Goal: Task Accomplishment & Management: Manage account settings

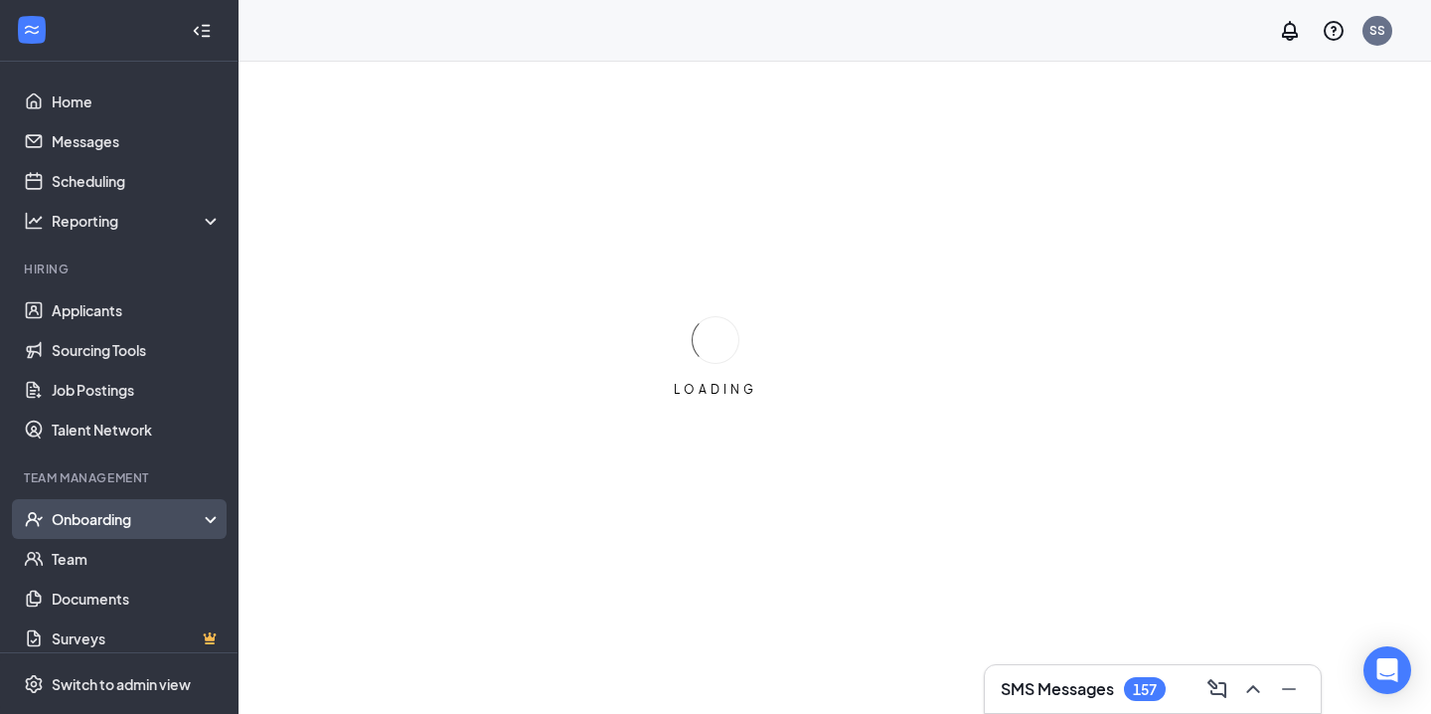
click at [158, 521] on div "Onboarding" at bounding box center [128, 519] width 153 height 20
click at [159, 545] on link "Overview" at bounding box center [137, 559] width 170 height 40
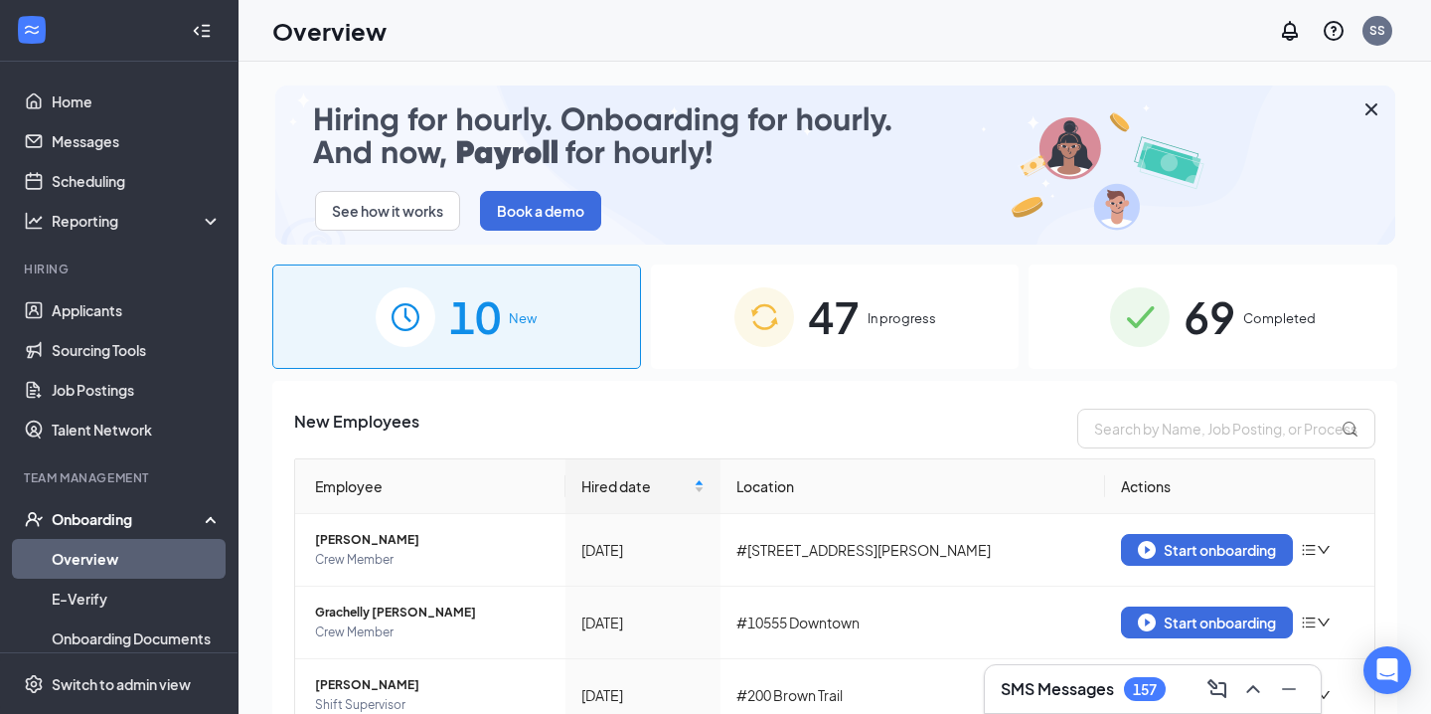
click at [820, 344] on span "47" at bounding box center [834, 316] width 52 height 69
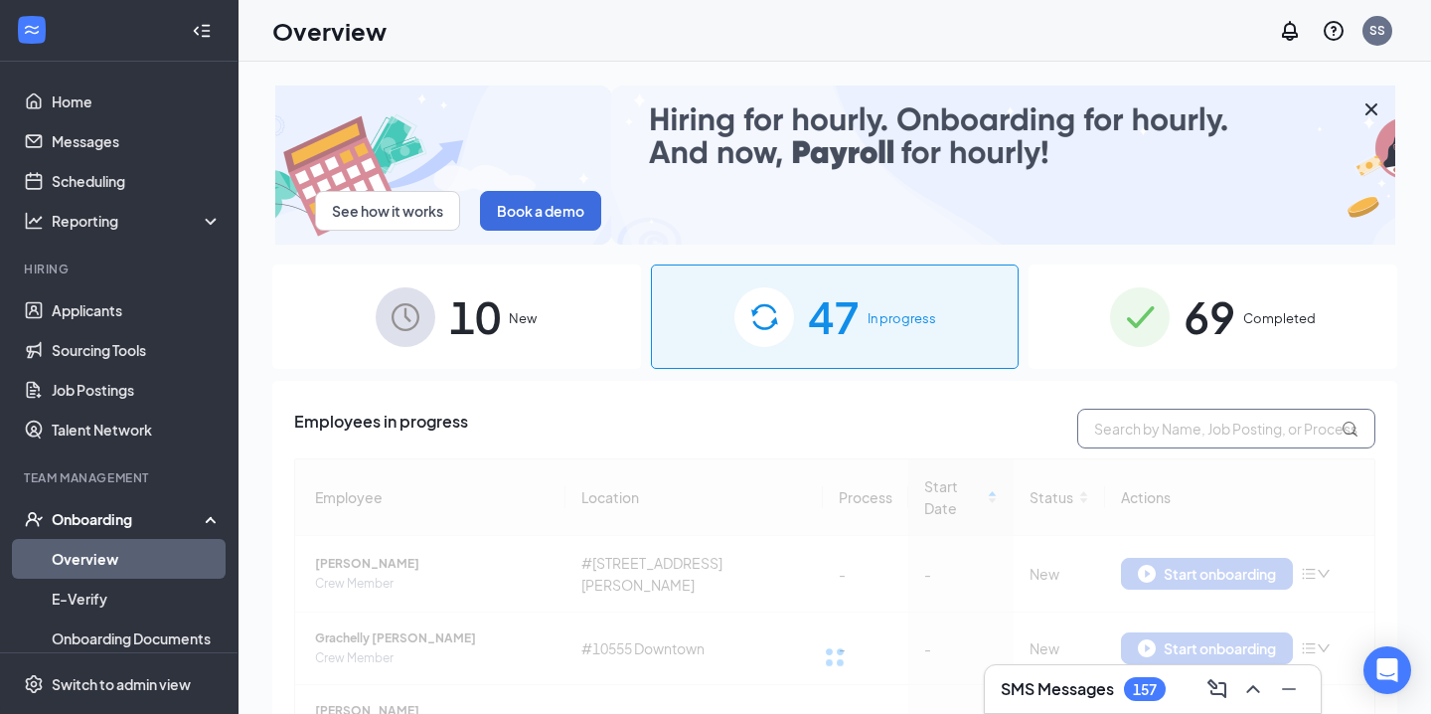
click at [1143, 437] on input "text" at bounding box center [1226, 428] width 298 height 40
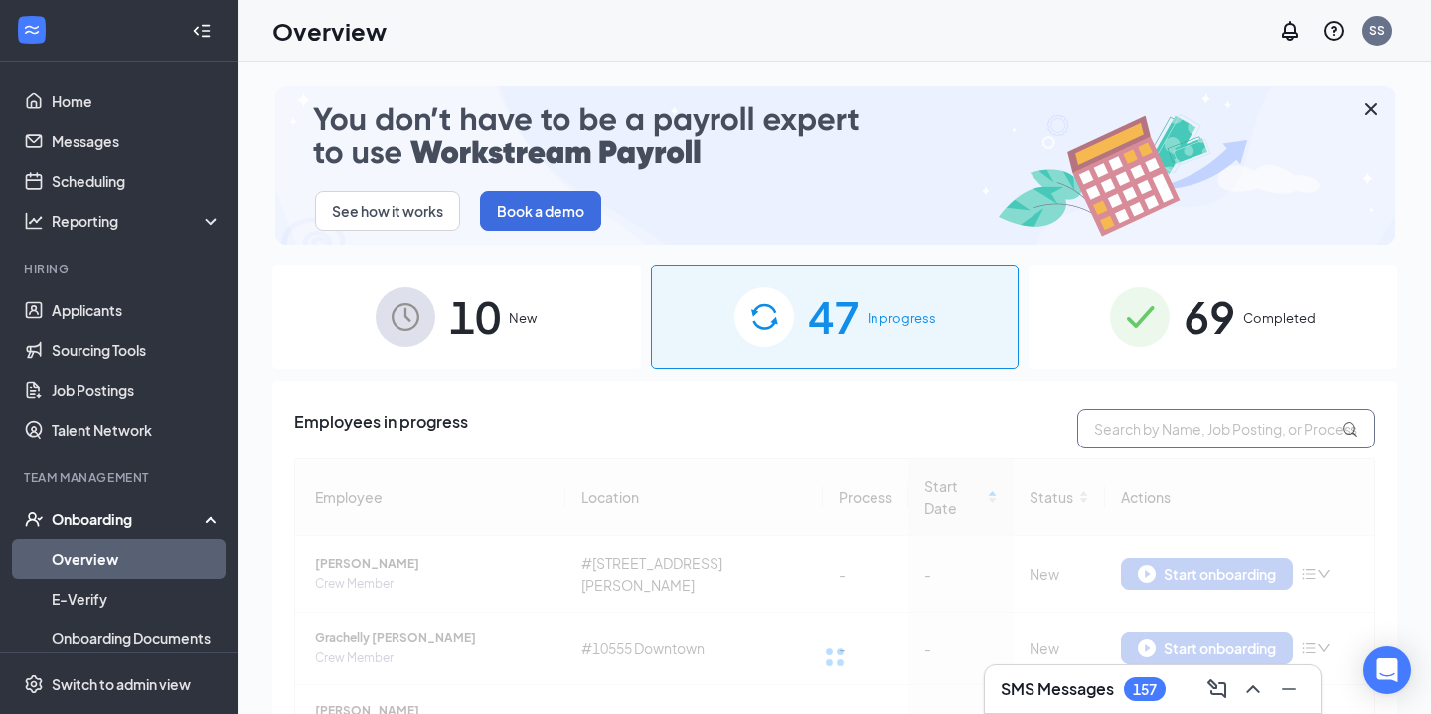
paste input "Ashley"
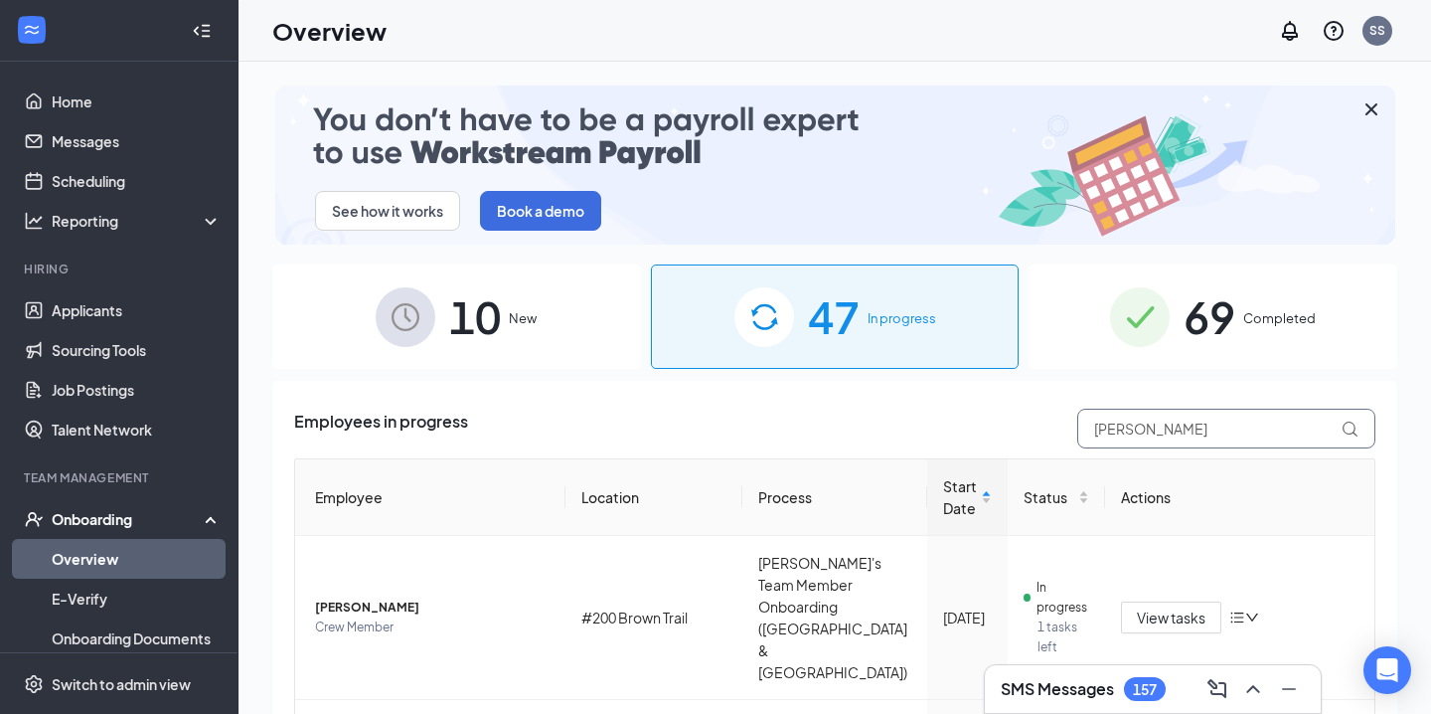
type input "Ashley"
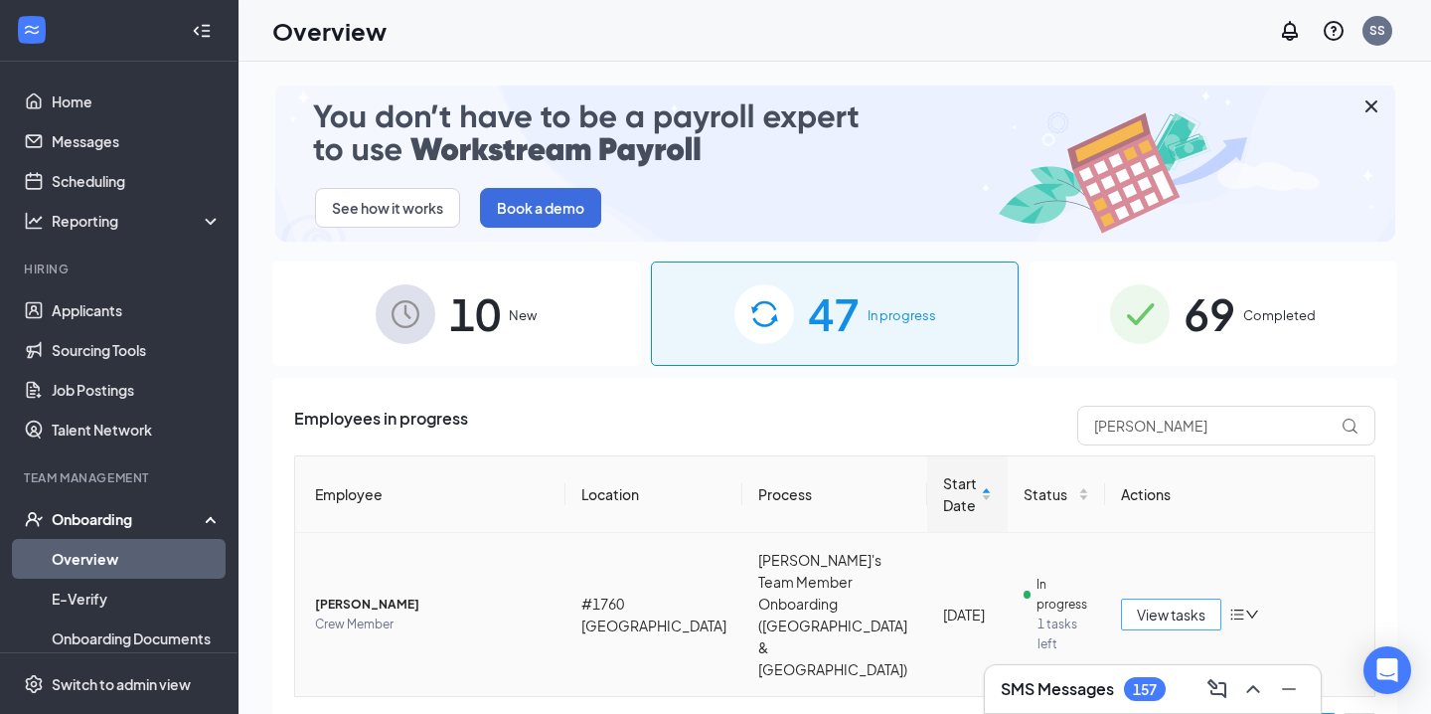
click at [1155, 603] on span "View tasks" at bounding box center [1171, 614] width 69 height 22
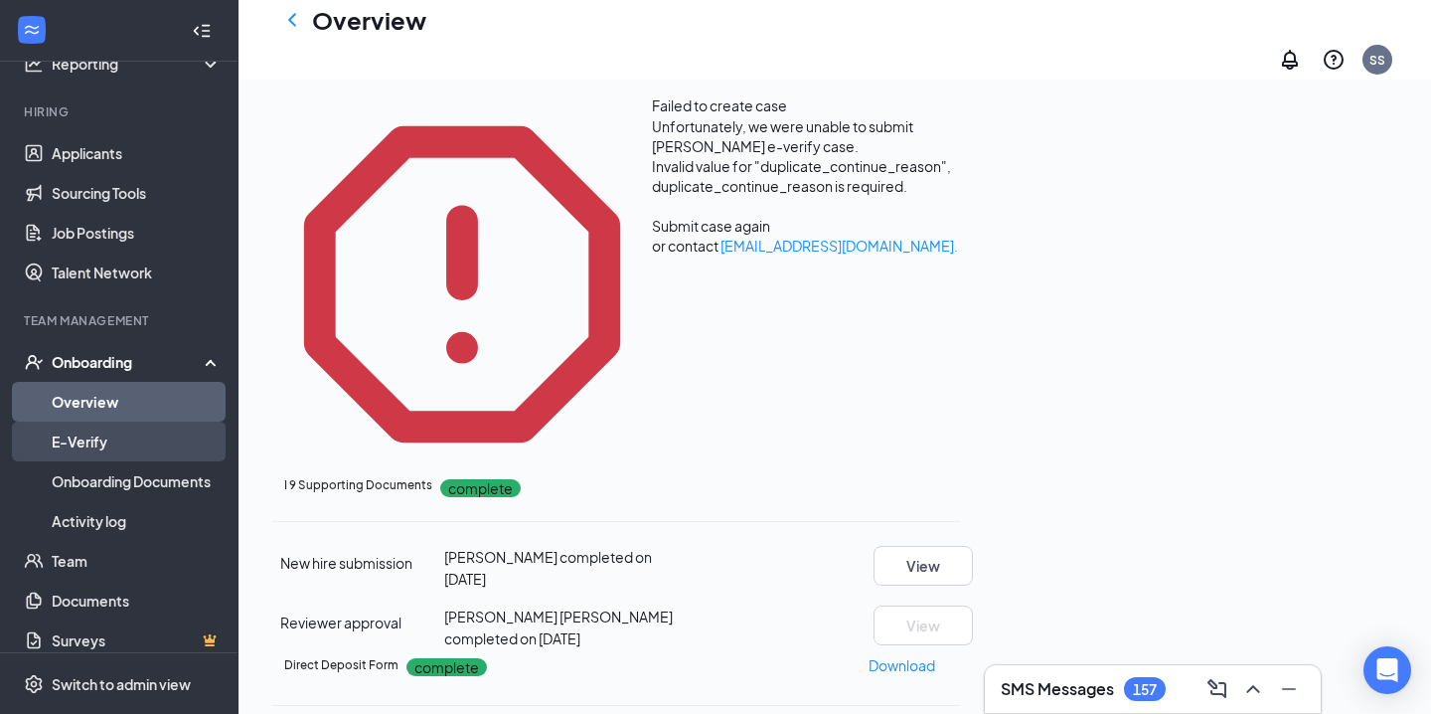
scroll to position [159, 0]
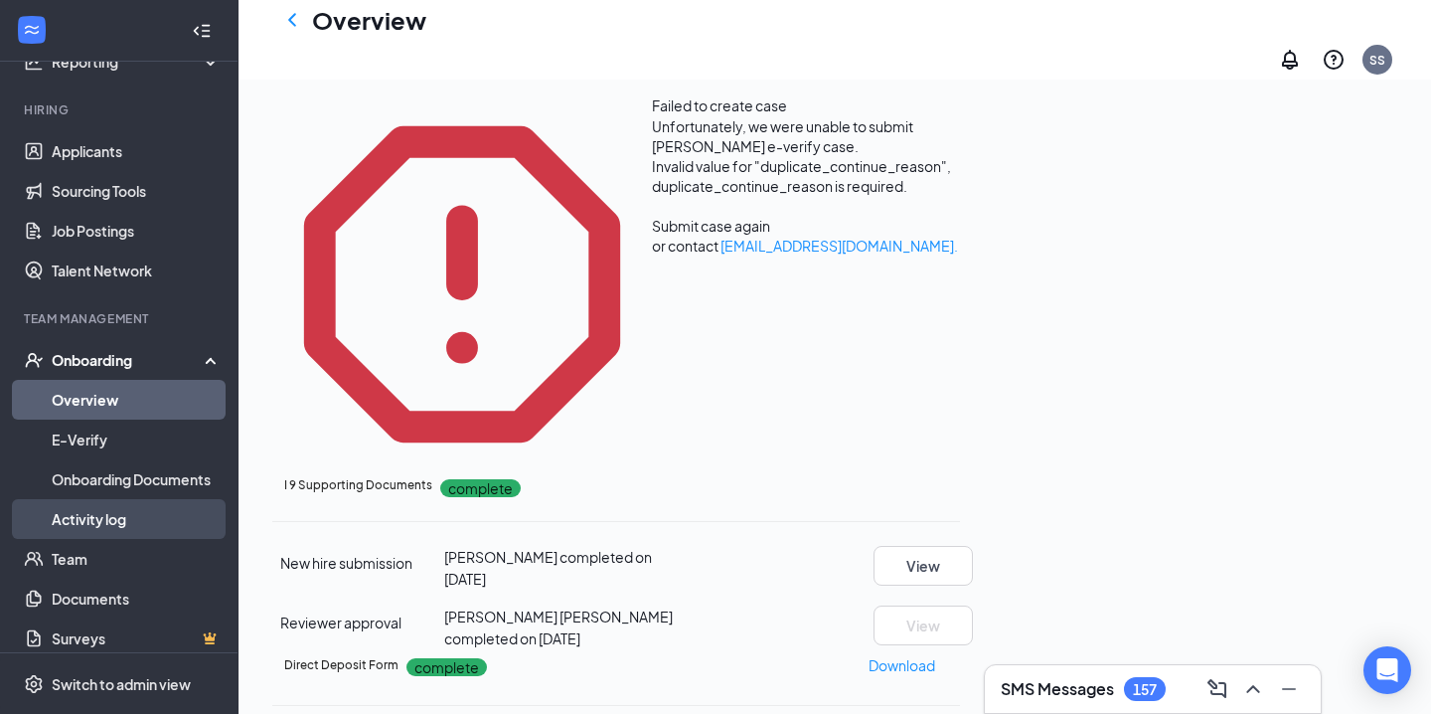
click at [162, 534] on link "Activity log" at bounding box center [137, 519] width 170 height 40
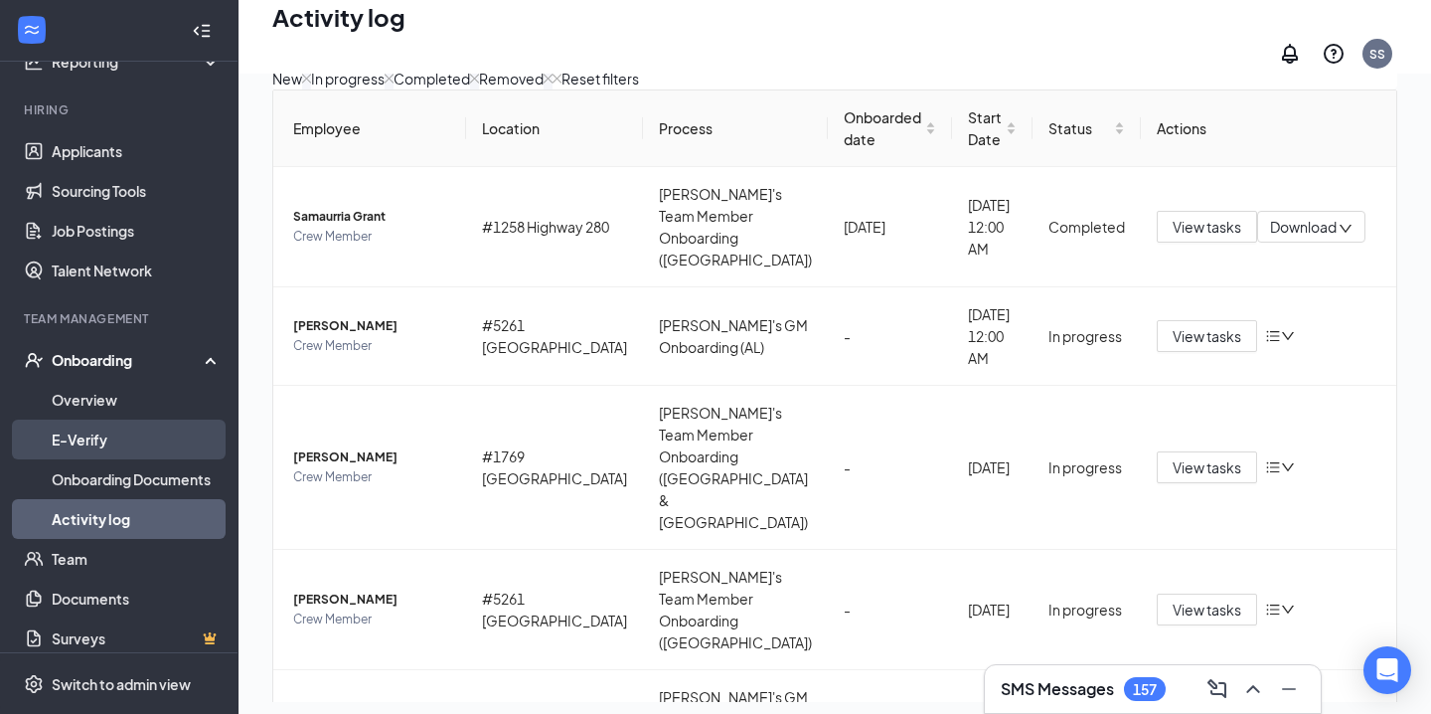
click at [160, 451] on link "E-Verify" at bounding box center [137, 439] width 170 height 40
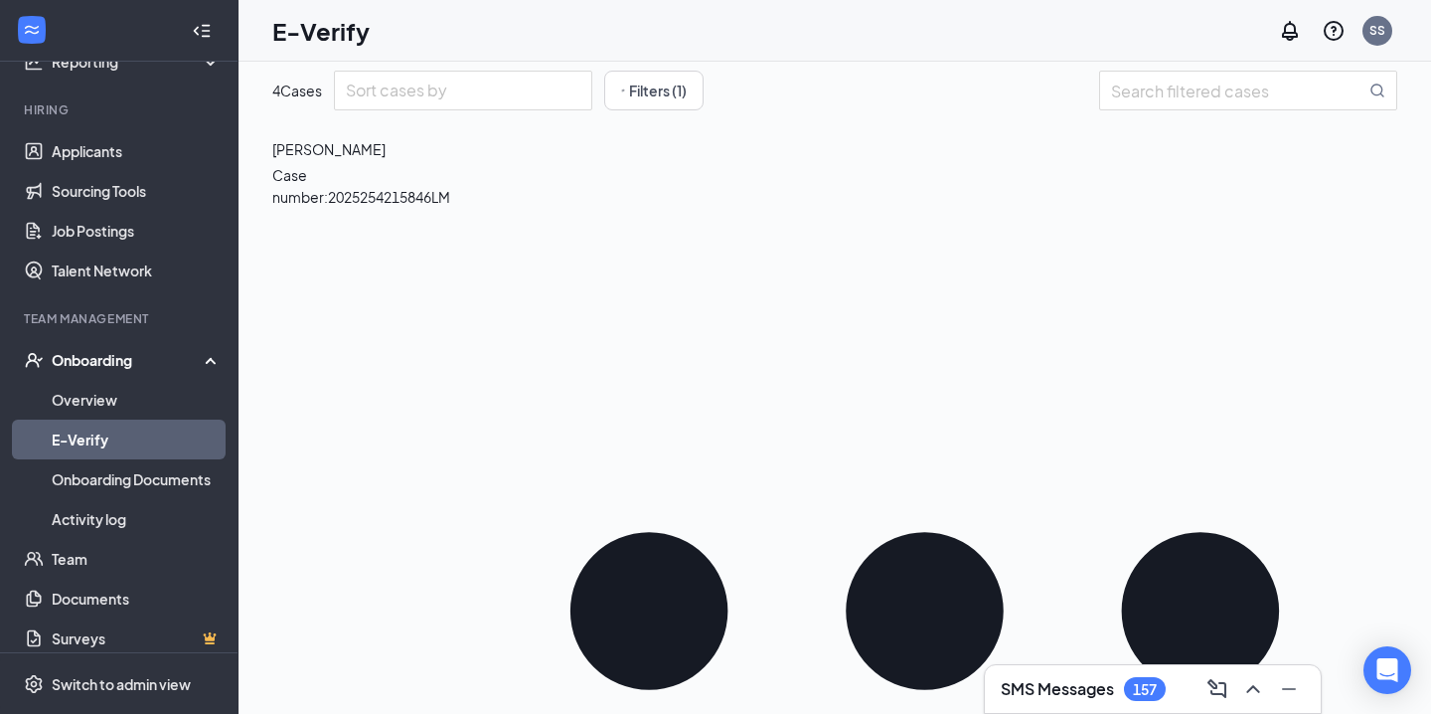
scroll to position [37, 0]
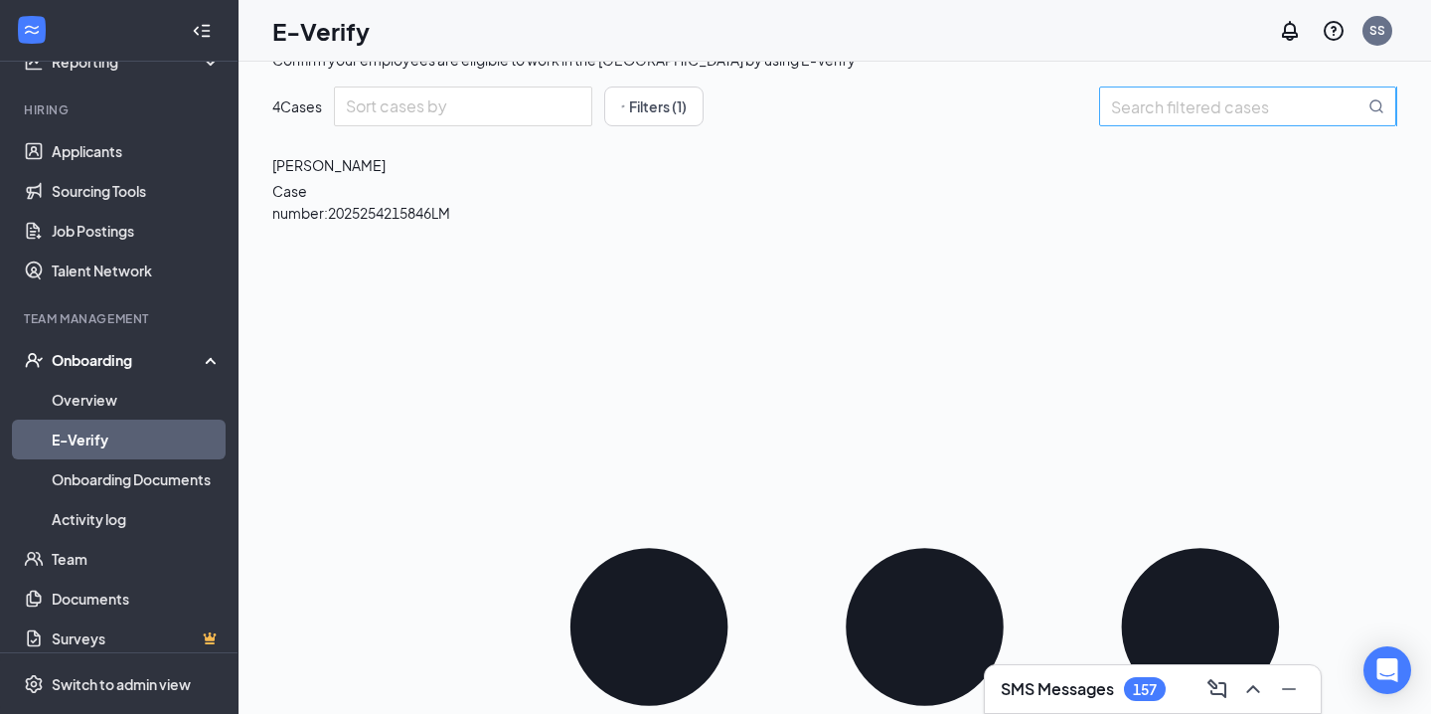
click at [1155, 119] on input "search" at bounding box center [1237, 106] width 253 height 25
paste input "Ashley"
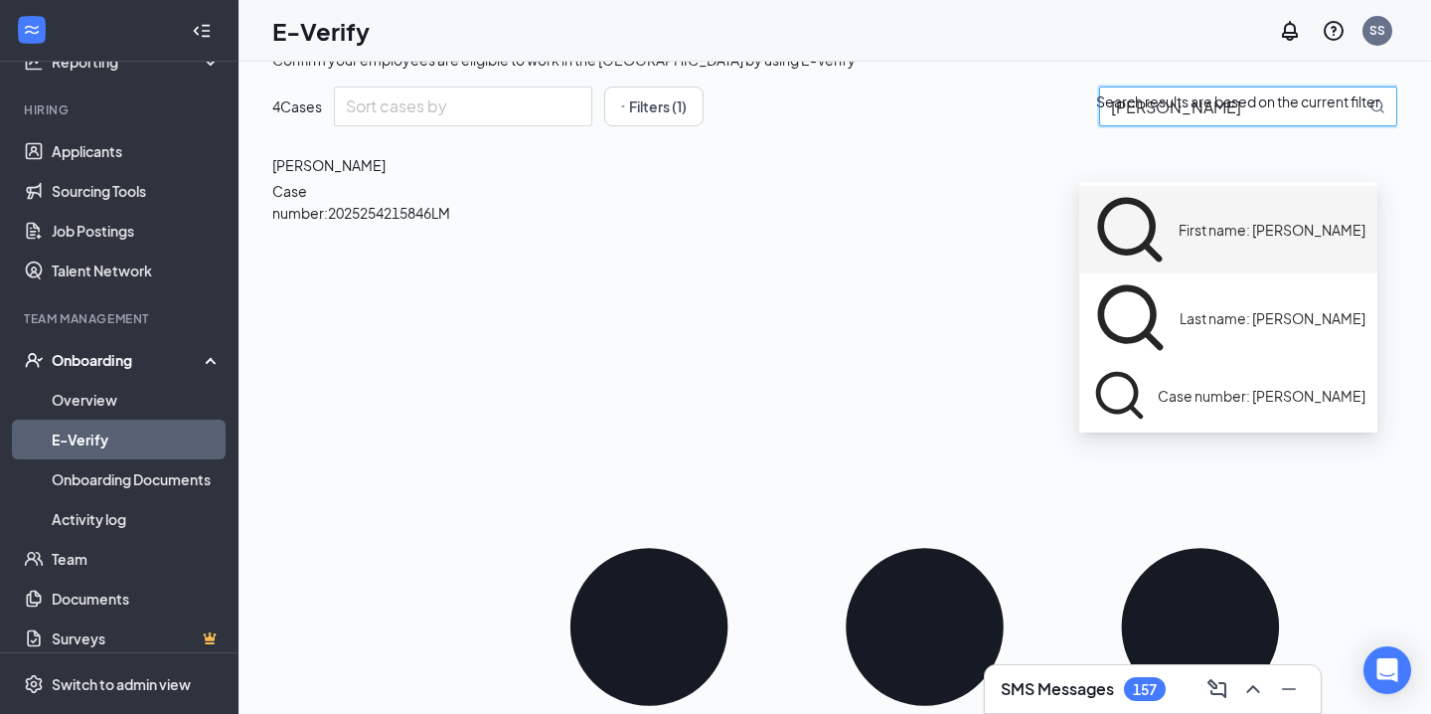
click at [1146, 199] on div "First name: Ashley" at bounding box center [1228, 229] width 298 height 87
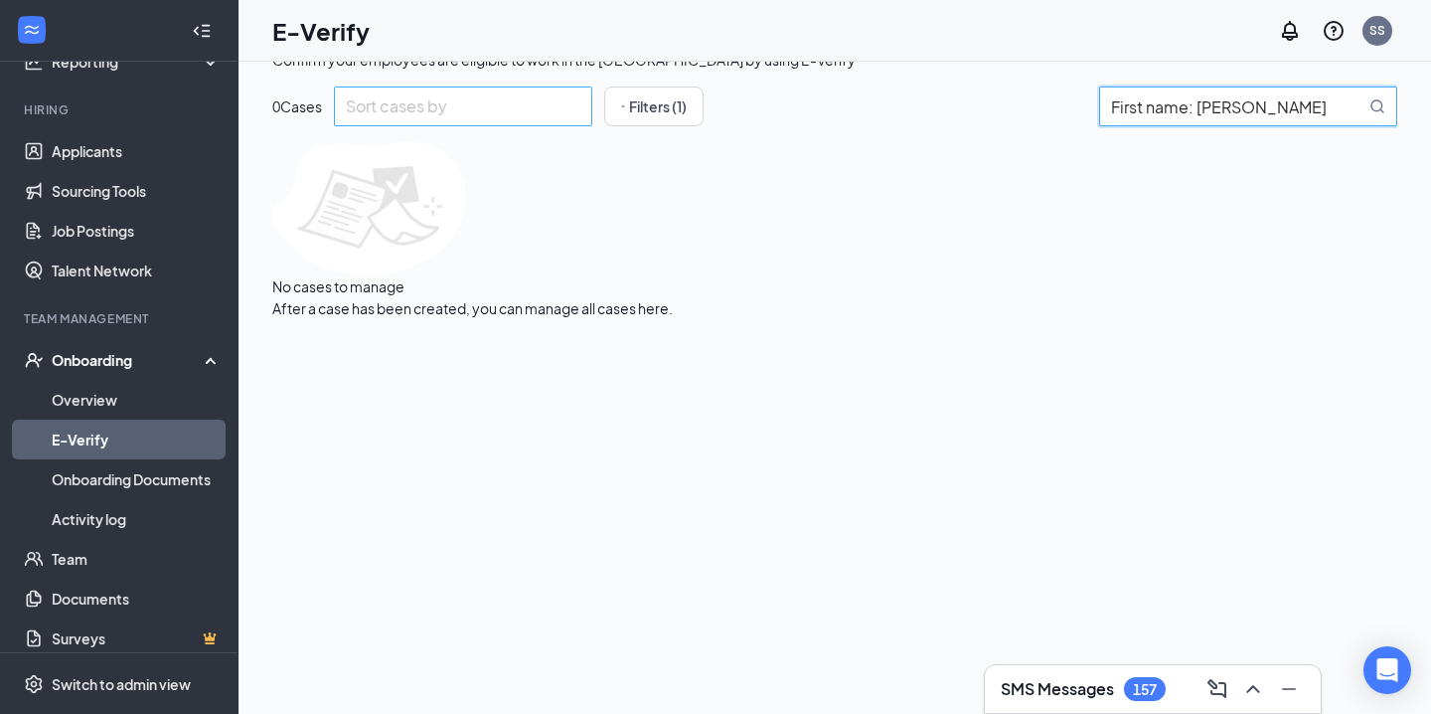
type input "First name: Ashley"
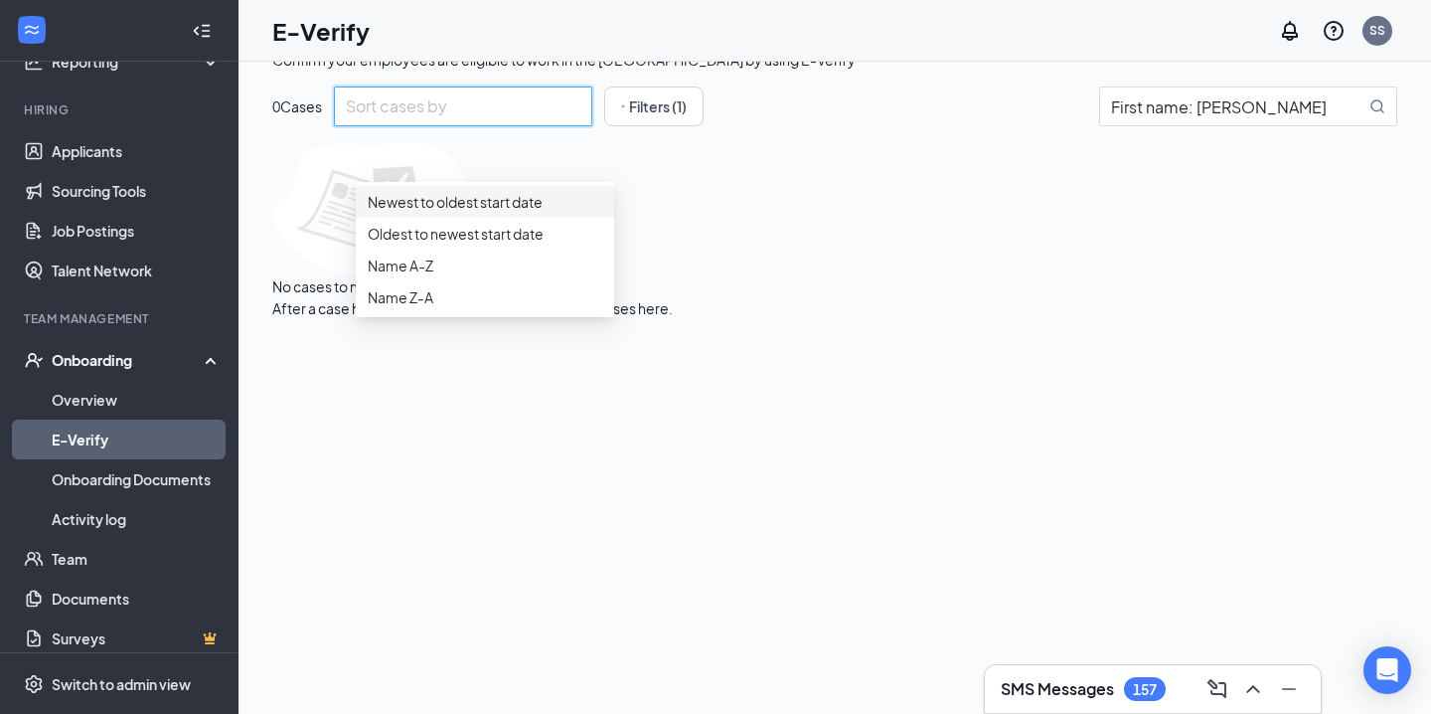
click at [522, 125] on input "search" at bounding box center [456, 106] width 221 height 38
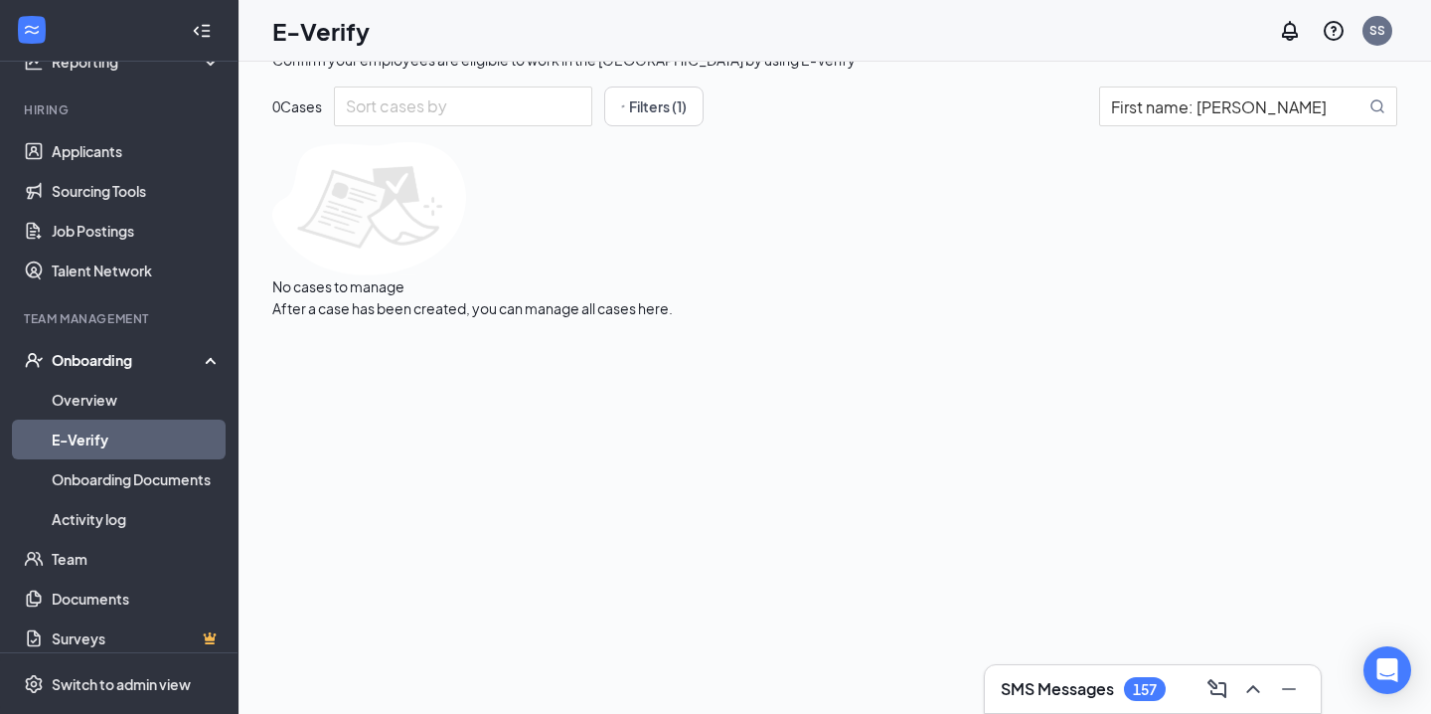
click at [883, 279] on div "Confirm your employees are eligible to work in the United States by using E-Ver…" at bounding box center [834, 184] width 1125 height 270
click at [704, 126] on button "Filters (1)" at bounding box center [653, 106] width 99 height 40
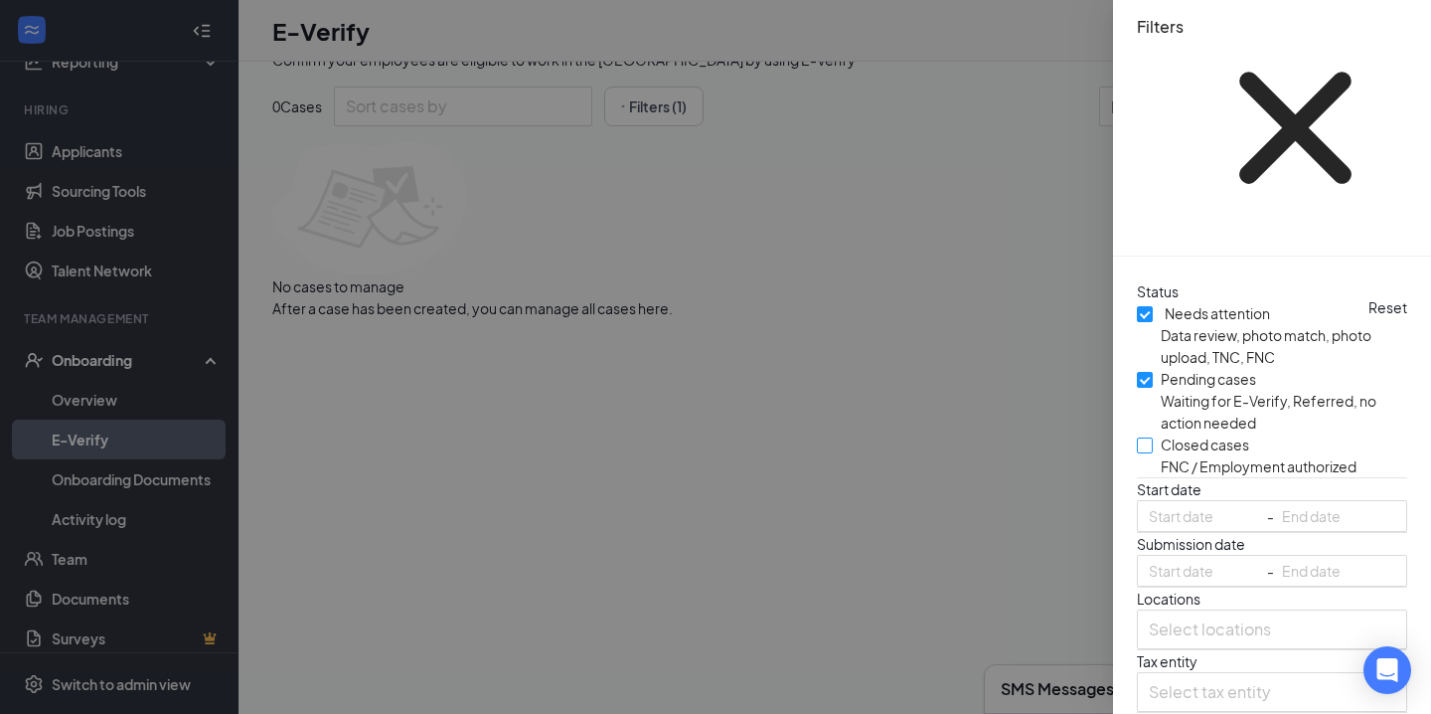
click at [1170, 455] on span "FNC / Employment authorized" at bounding box center [1259, 466] width 196 height 22
click at [1153, 437] on input "Closed cases FNC / Employment authorized" at bounding box center [1145, 445] width 16 height 16
checkbox input "true"
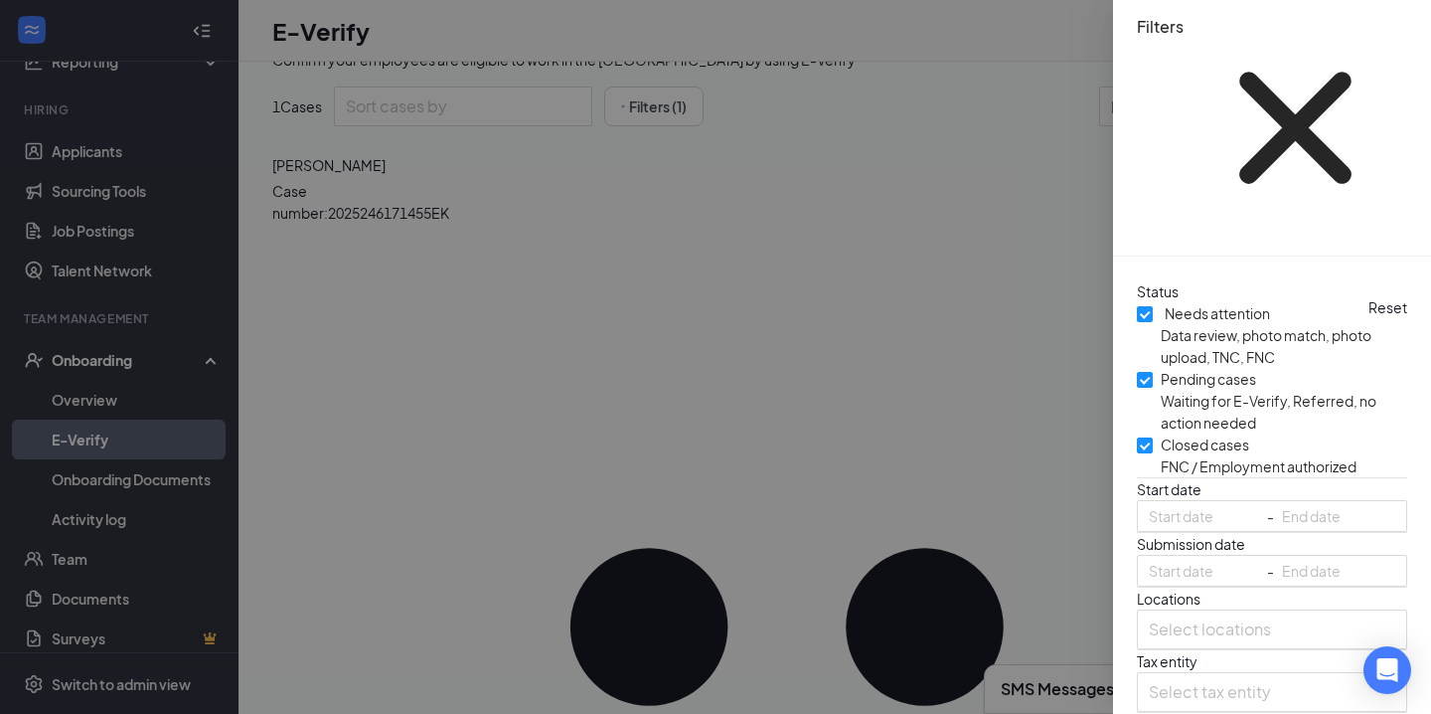
click at [933, 400] on div at bounding box center [715, 357] width 1431 height 714
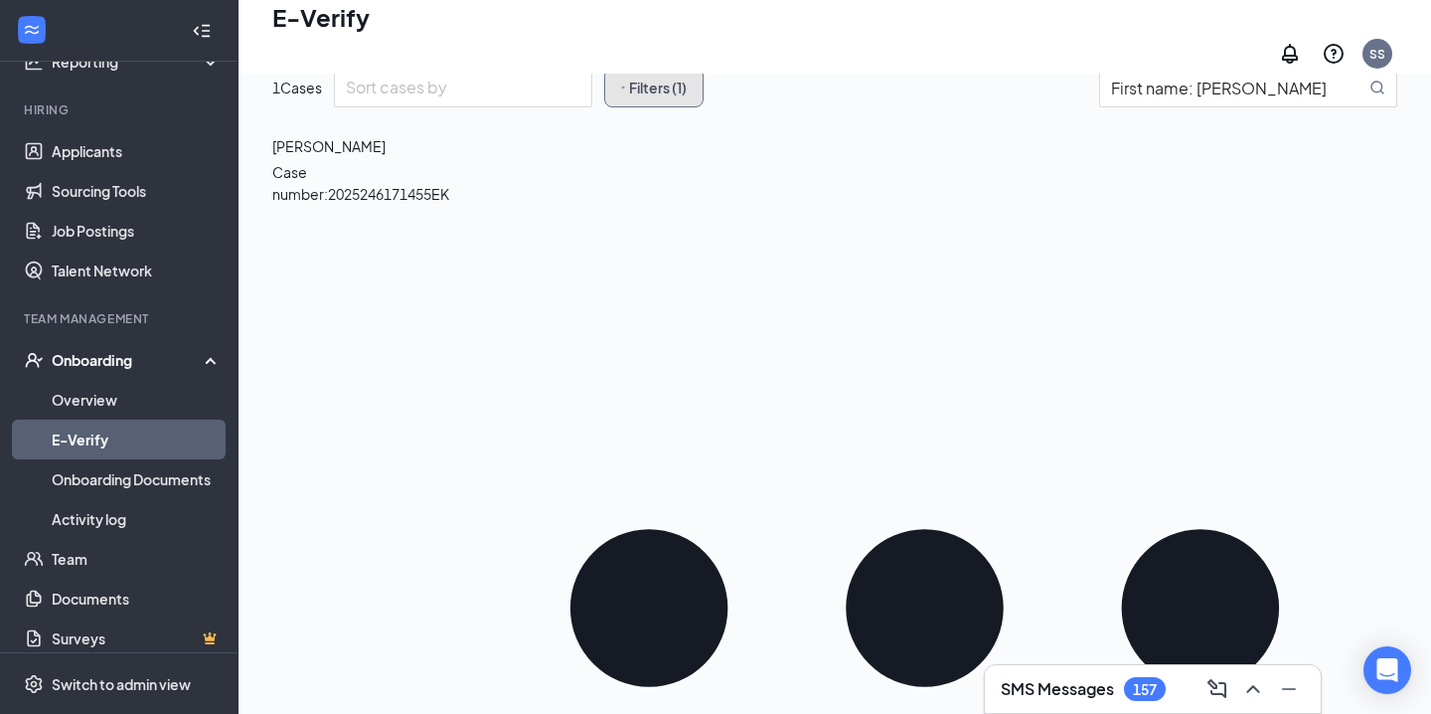
scroll to position [76, 0]
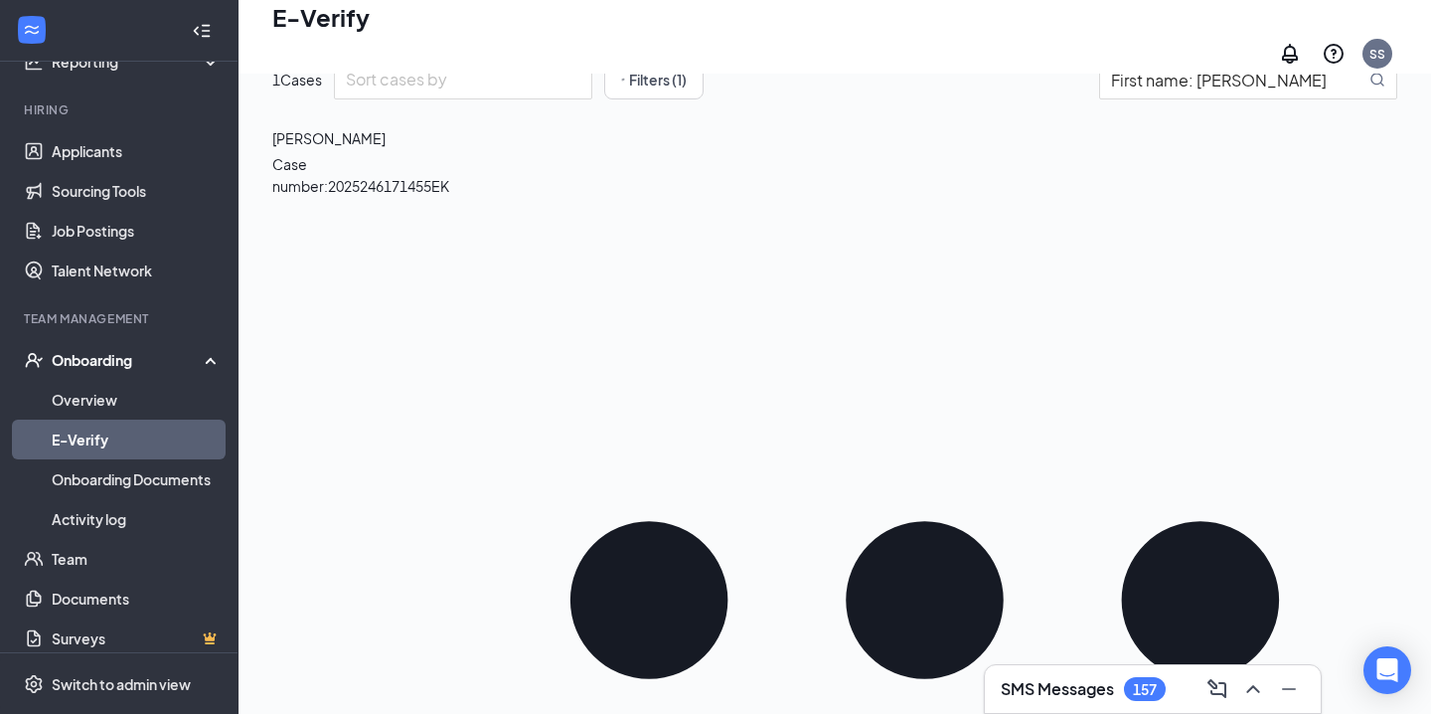
click at [1369, 192] on icon "Ellipses" at bounding box center [924, 599] width 945 height 945
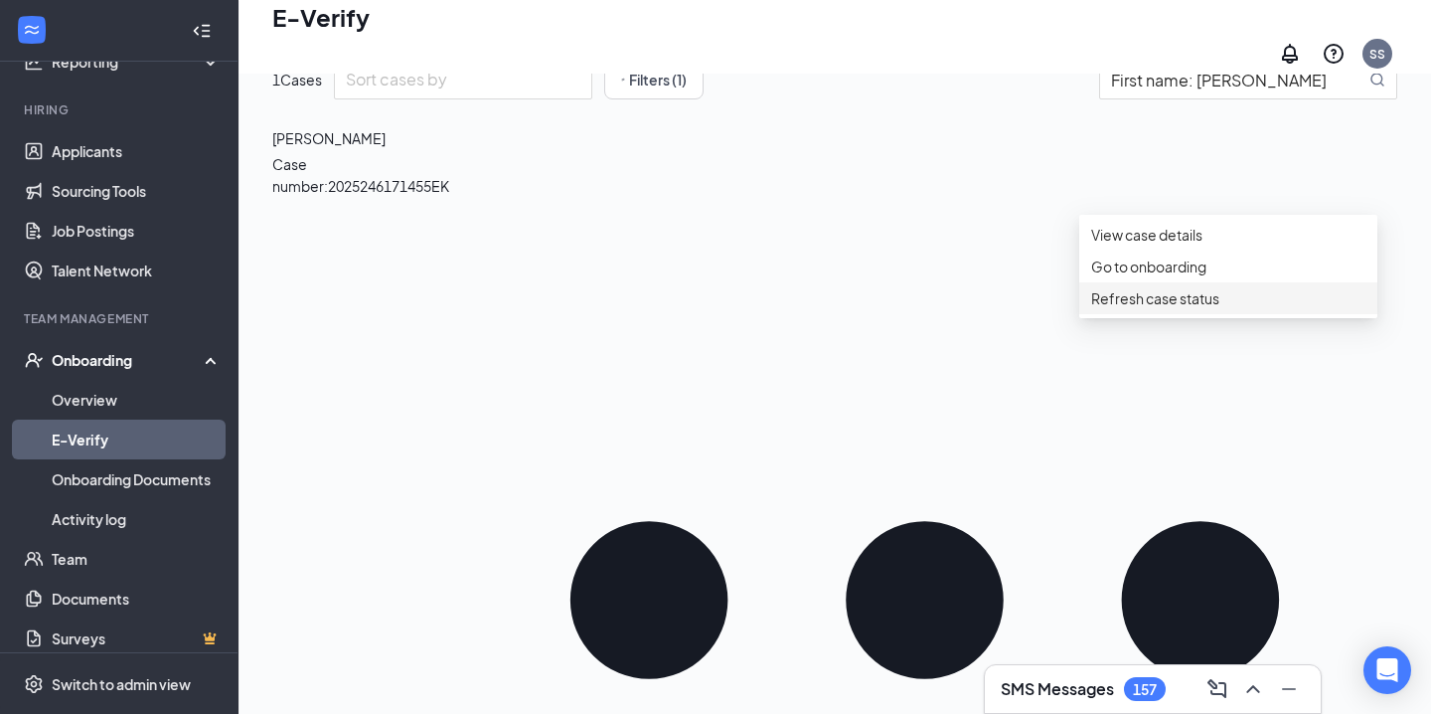
click at [1281, 309] on span "Refresh case status" at bounding box center [1228, 298] width 274 height 22
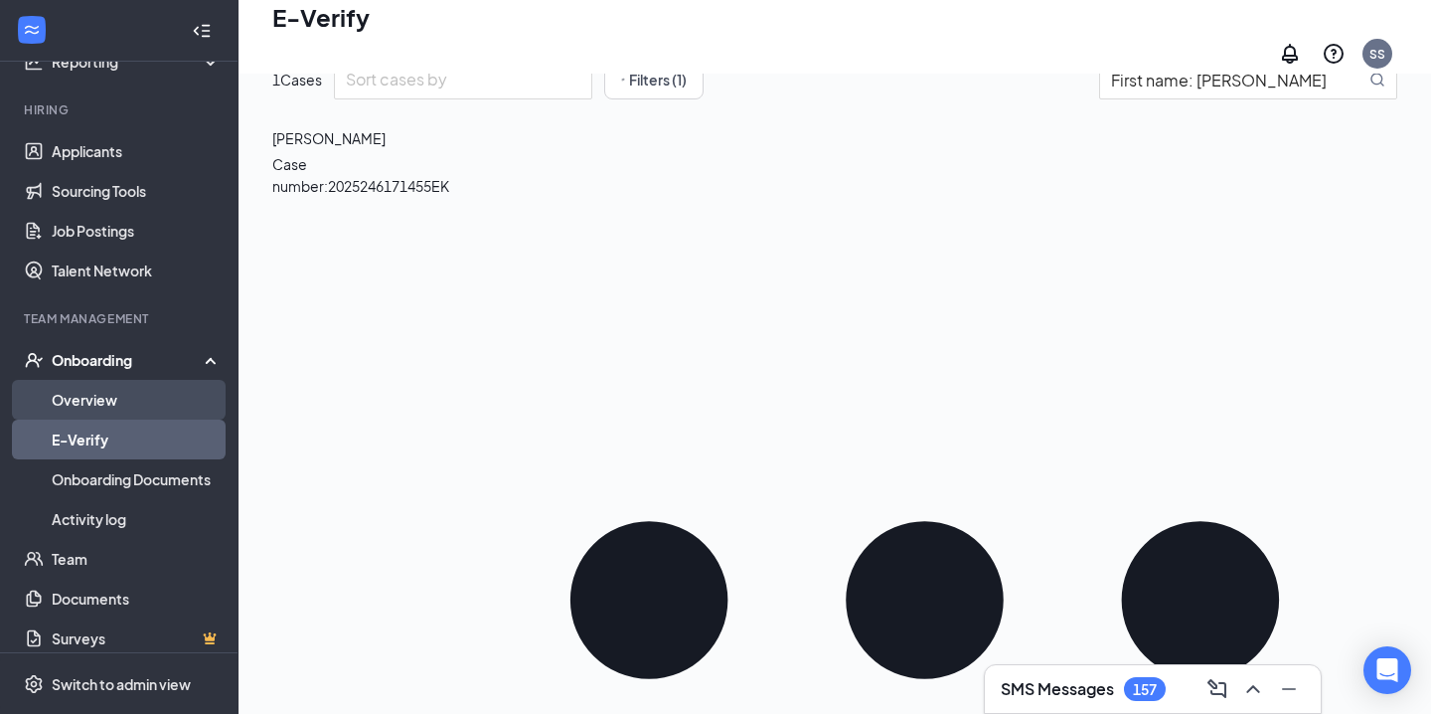
click at [120, 392] on link "Overview" at bounding box center [137, 400] width 170 height 40
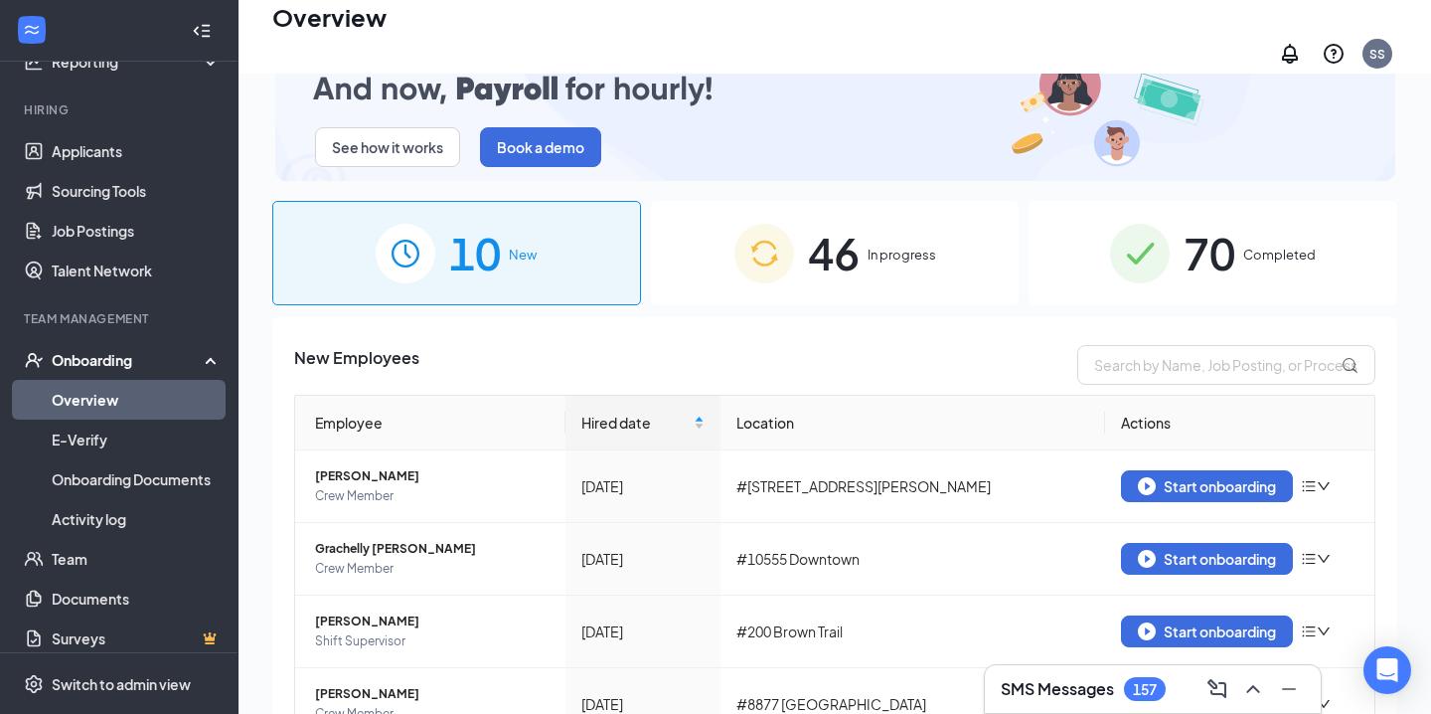
click at [1165, 256] on img at bounding box center [1140, 254] width 60 height 60
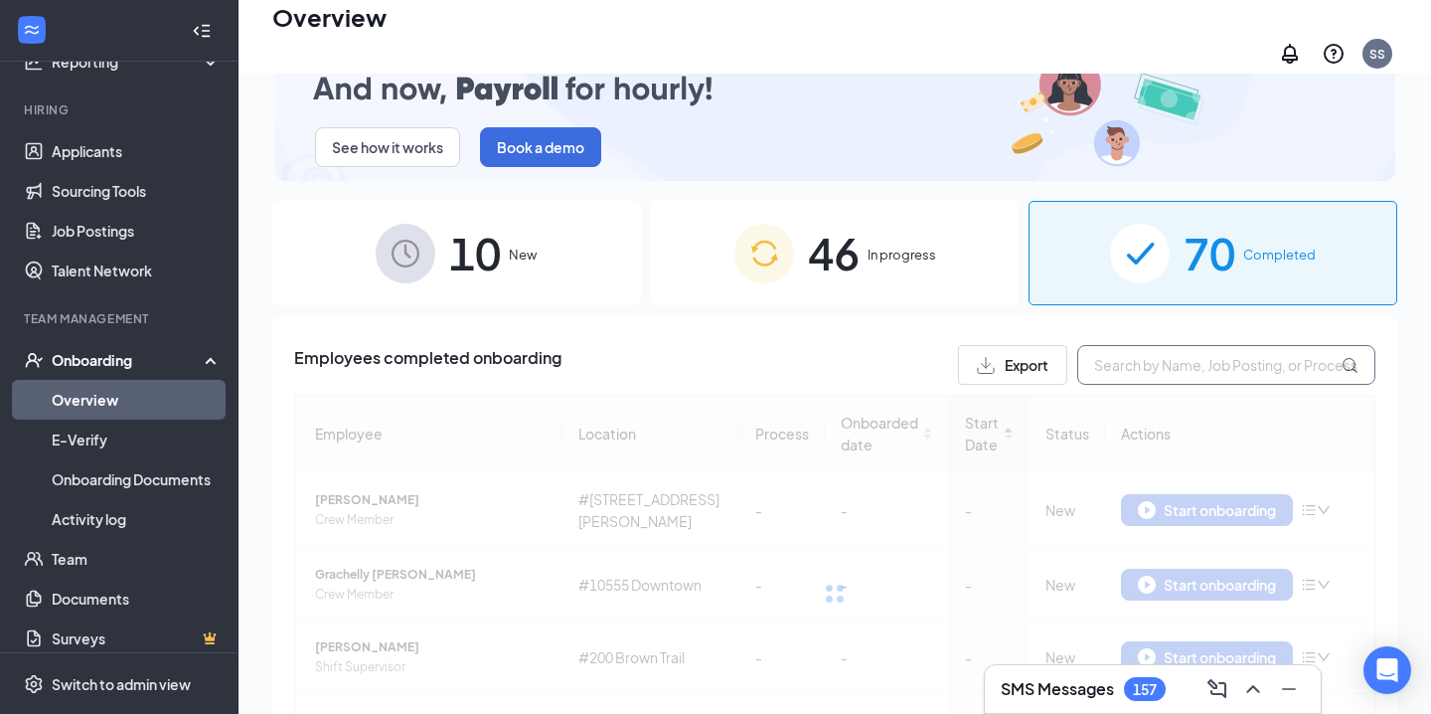
click at [1159, 359] on input "text" at bounding box center [1226, 365] width 298 height 40
paste input "Ashley"
type input "Ashley"
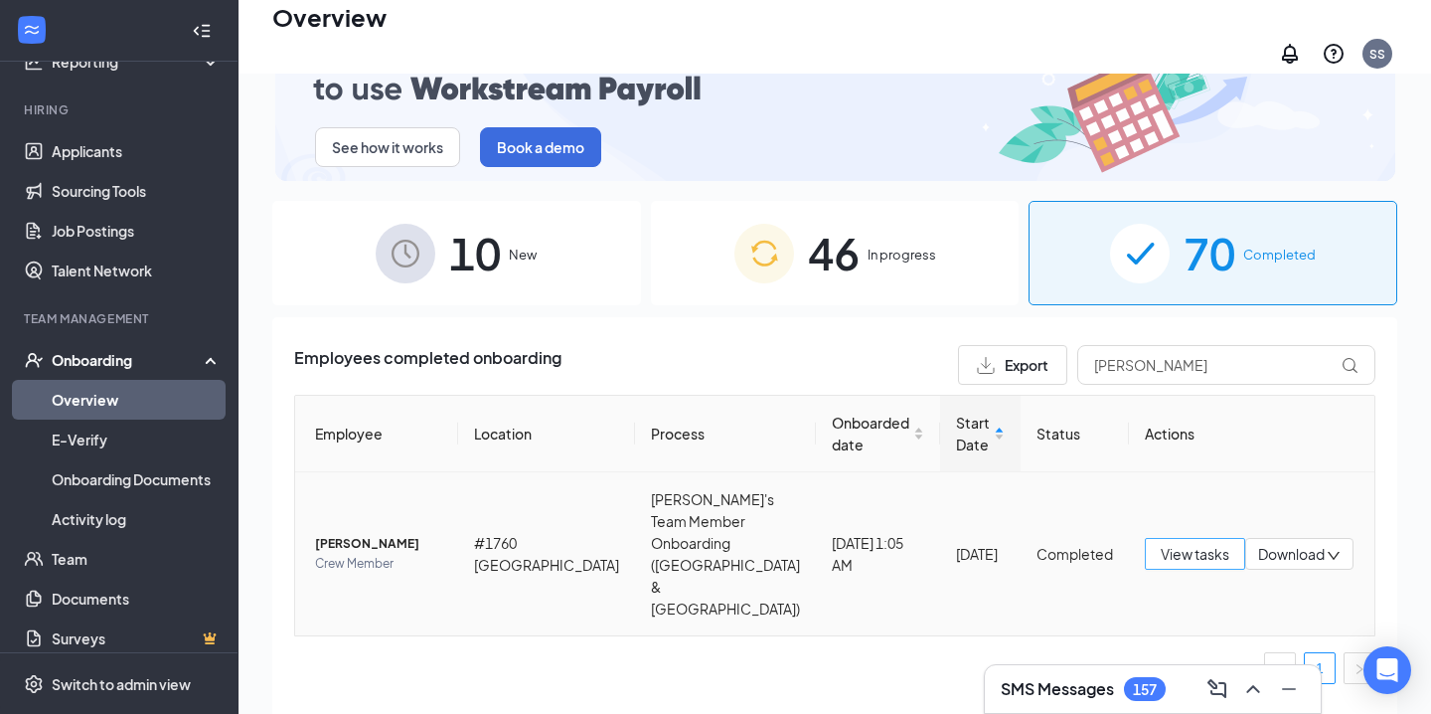
drag, startPoint x: 1168, startPoint y: 525, endPoint x: 1126, endPoint y: 525, distance: 41.7
click at [1168, 543] on span "View tasks" at bounding box center [1195, 554] width 69 height 22
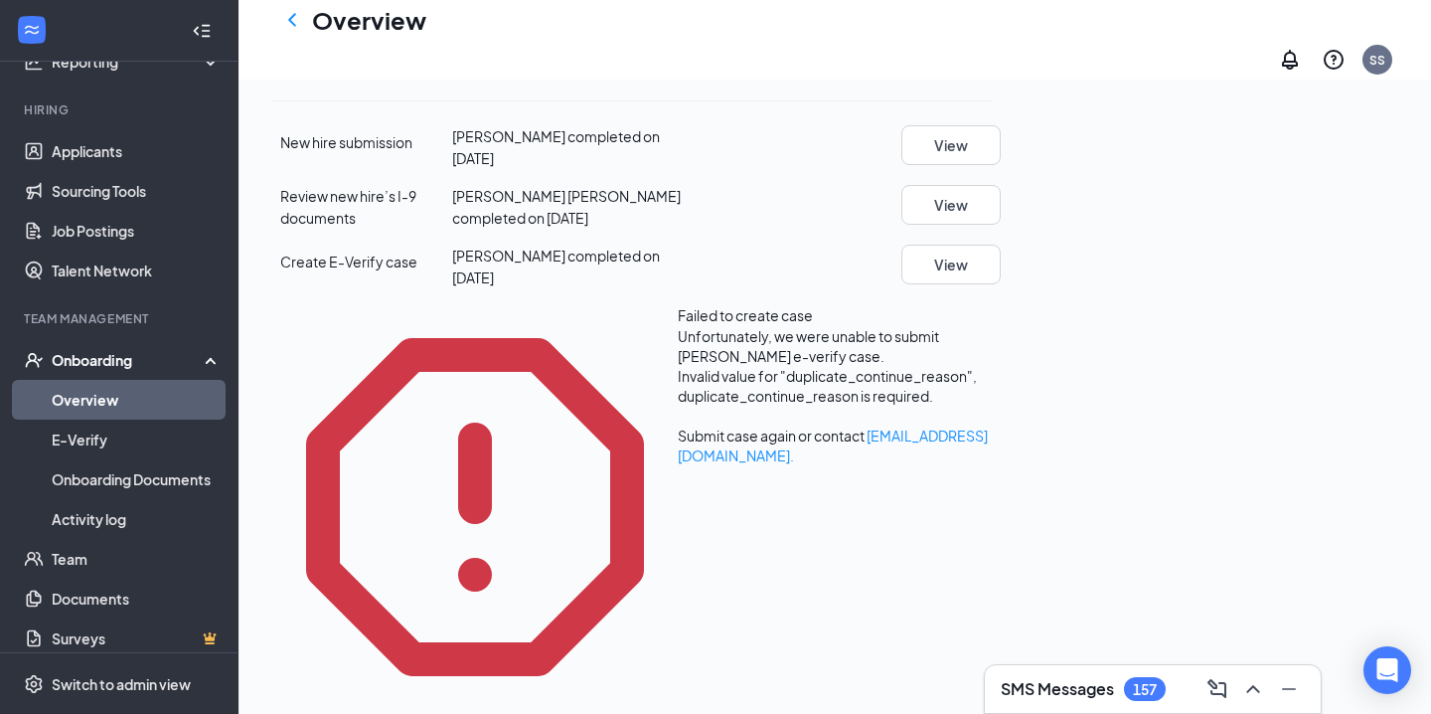
scroll to position [364, 0]
click at [128, 448] on link "E-Verify" at bounding box center [137, 439] width 170 height 40
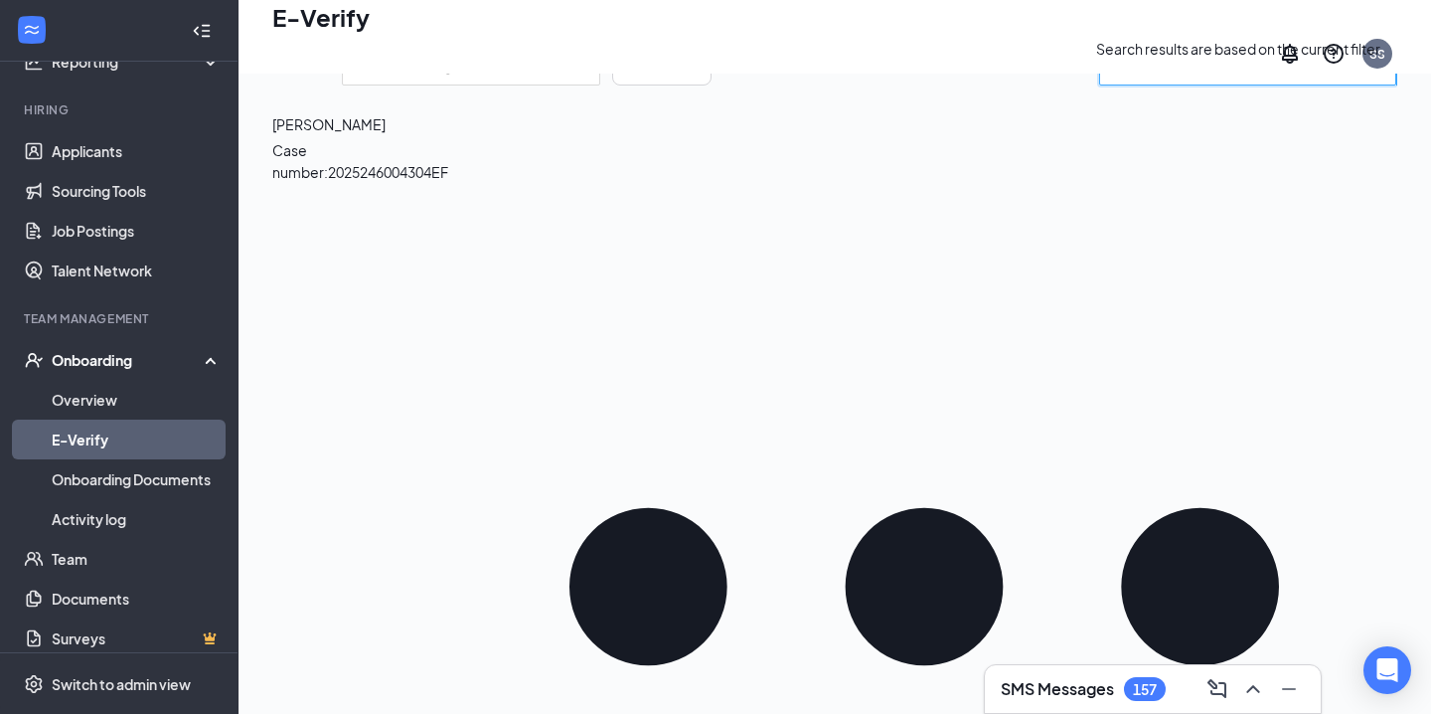
click at [1166, 79] on input "search" at bounding box center [1237, 66] width 253 height 25
paste input "a"
click at [1205, 85] on span "ashley" at bounding box center [1247, 66] width 297 height 40
click at [1194, 101] on div "78 Cases Sort cases by Filters (1) ashley ashley" at bounding box center [834, 66] width 1125 height 72
click at [1191, 85] on span "ashley" at bounding box center [1247, 66] width 297 height 40
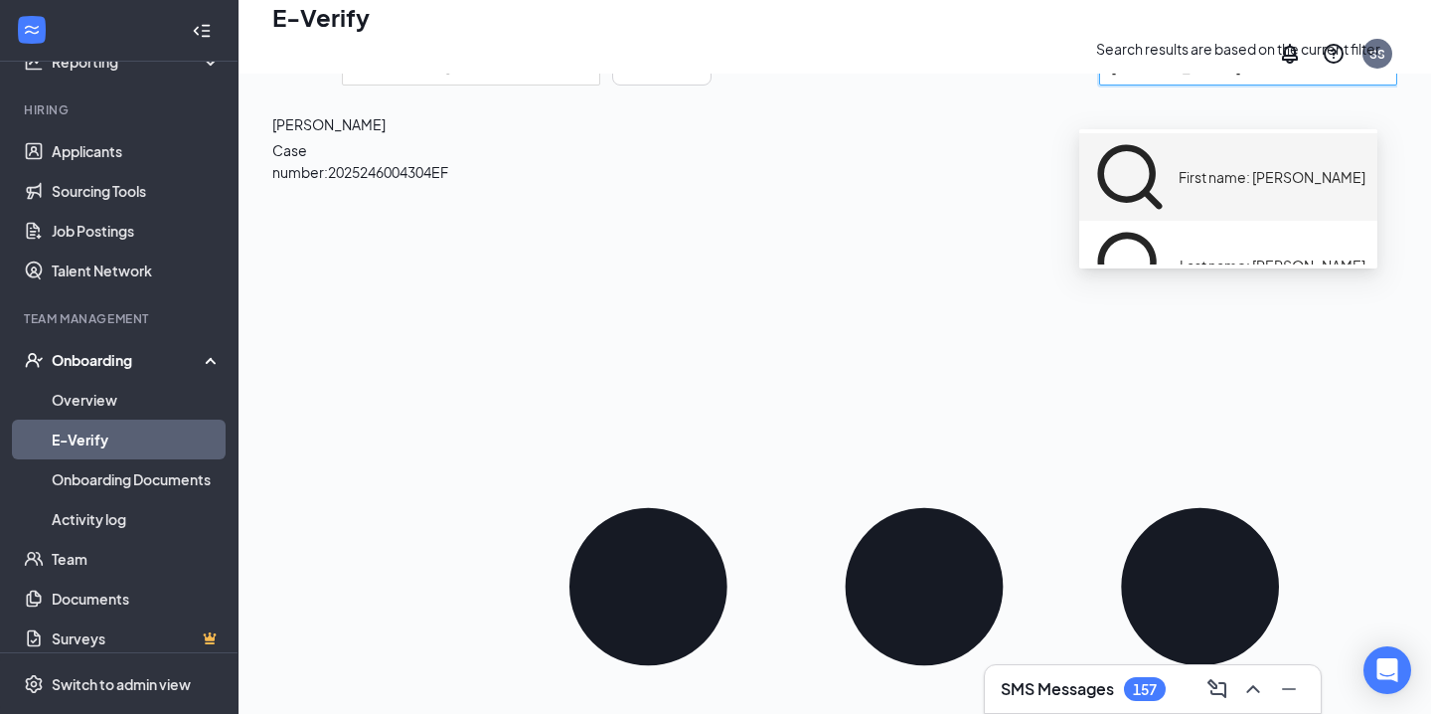
click at [1186, 166] on span "First name: ashley" at bounding box center [1272, 177] width 187 height 22
type input "First name: ashley"
